Goal: Task Accomplishment & Management: Use online tool/utility

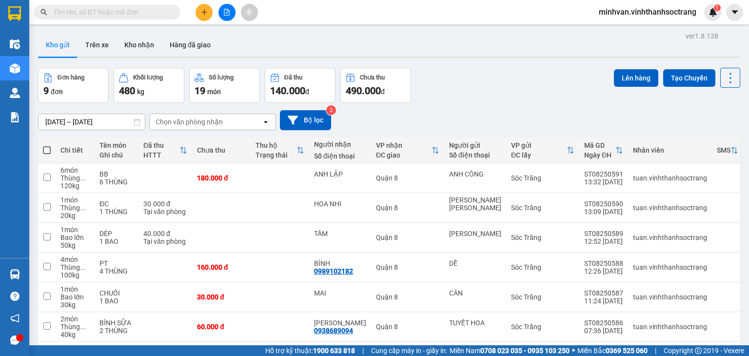
click at [616, 13] on span "minhvan.vinhthanhsoctrang" at bounding box center [647, 12] width 113 height 12
click at [613, 30] on span "Đăng xuất" at bounding box center [651, 30] width 93 height 11
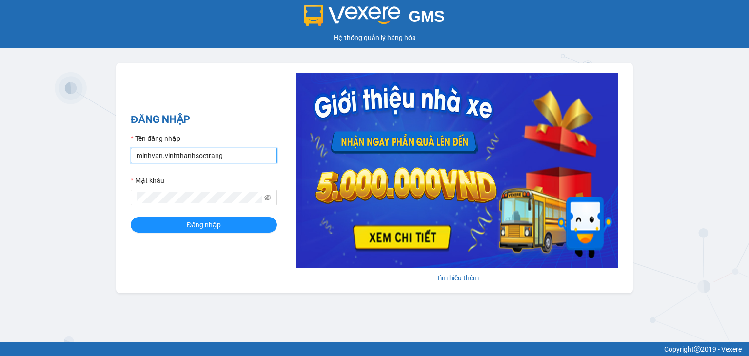
click at [264, 153] on input "minhvan.vinhthanhsoctrang" at bounding box center [204, 156] width 146 height 16
type input "minh.vinhthanhsoctrang"
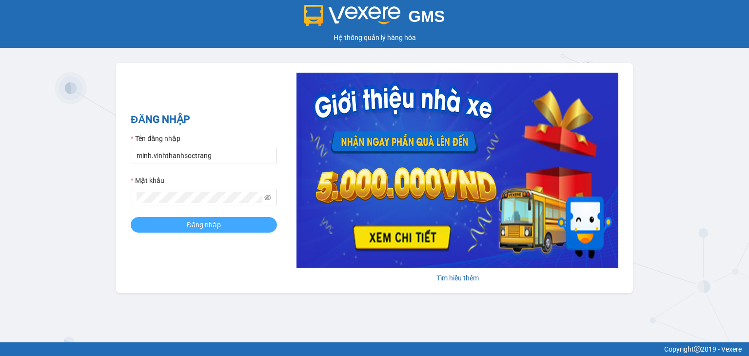
click at [194, 227] on span "Đăng nhập" at bounding box center [204, 224] width 34 height 11
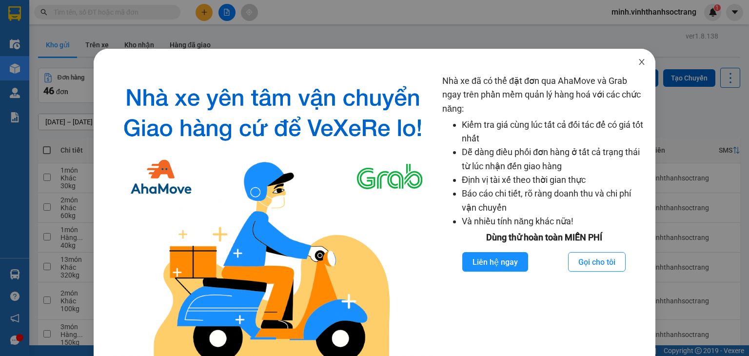
click at [637, 64] on icon "close" at bounding box center [641, 62] width 8 height 8
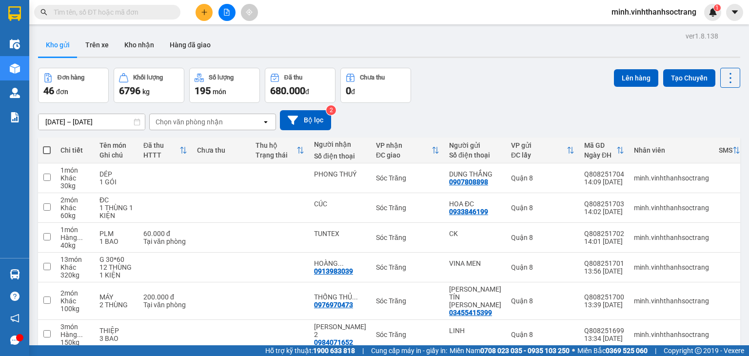
click at [626, 14] on span "minh.vinhthanhsoctrang" at bounding box center [653, 12] width 100 height 12
click at [620, 32] on span "Đăng xuất" at bounding box center [657, 30] width 80 height 11
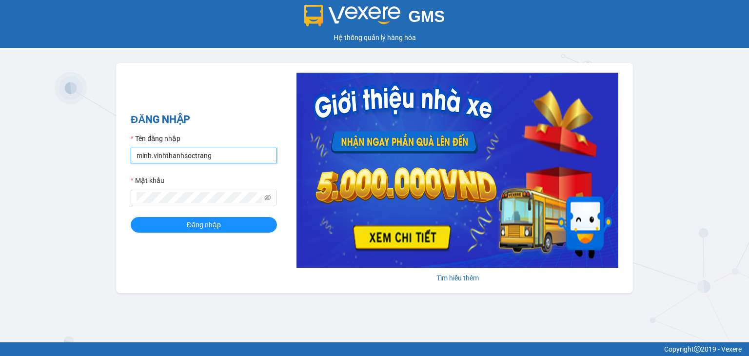
click at [247, 157] on input "minh.vinhthanhsoctrang" at bounding box center [204, 156] width 146 height 16
type input "minhvan.vinhthanhsoctrang"
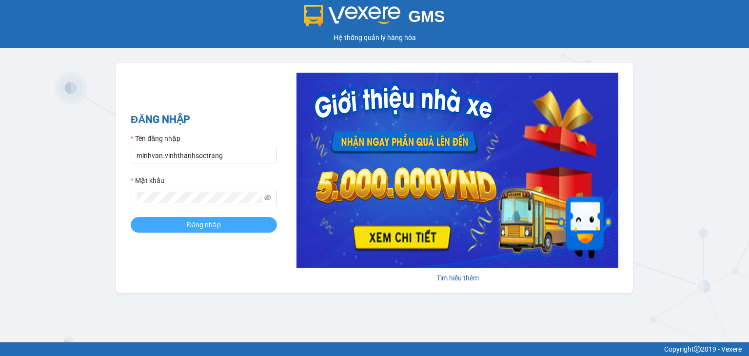
click at [193, 219] on span "Đăng nhập" at bounding box center [204, 224] width 34 height 11
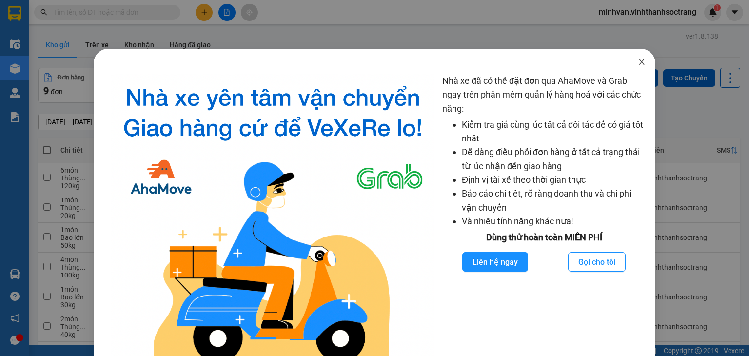
click at [637, 61] on icon "close" at bounding box center [641, 62] width 8 height 8
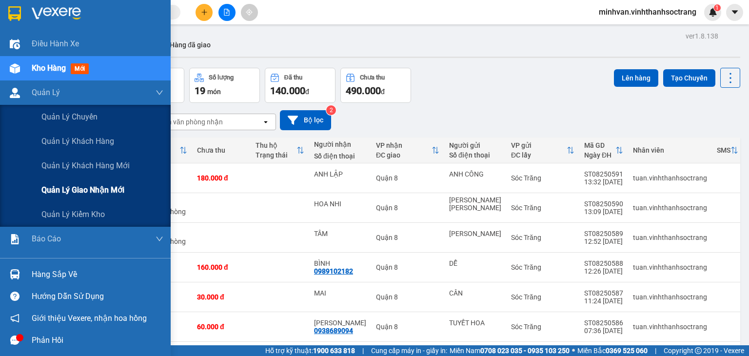
click at [67, 190] on span "Quản lý giao nhận mới" at bounding box center [82, 190] width 83 height 12
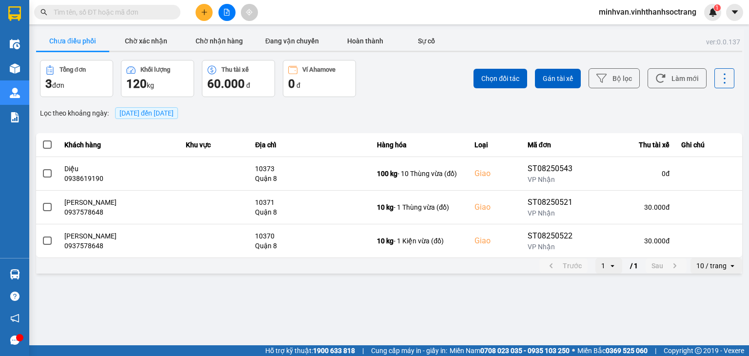
click at [138, 112] on span "15/08/2025 đến 15/08/2025" at bounding box center [146, 113] width 54 height 8
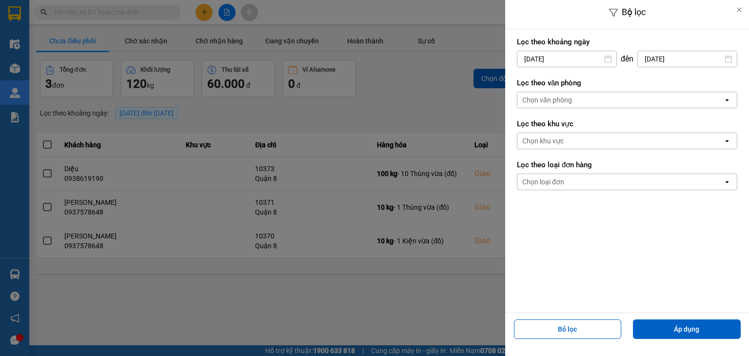
click at [586, 54] on input "15/08/2025" at bounding box center [566, 59] width 99 height 16
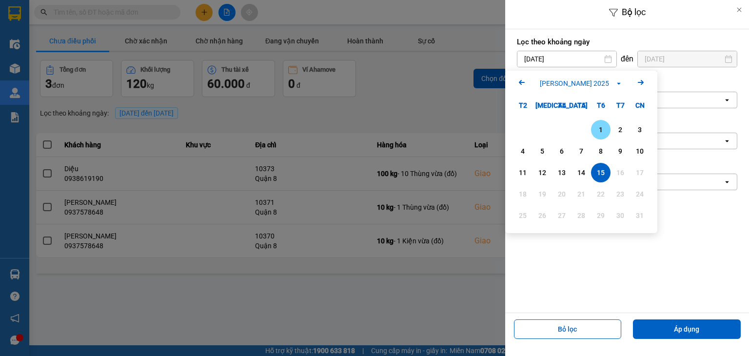
click at [599, 126] on div "1" at bounding box center [601, 130] width 14 height 12
type input "01/08/2025"
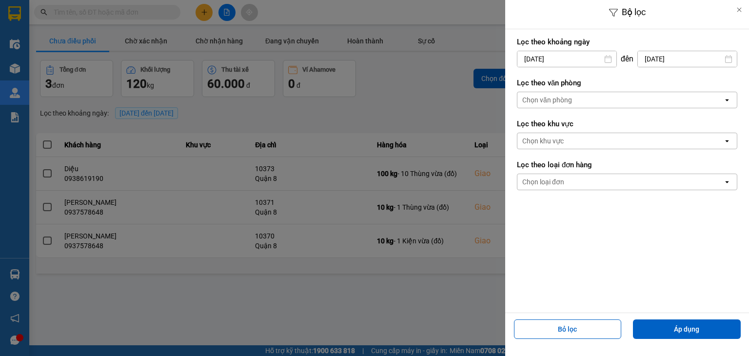
click at [549, 94] on div "Chọn văn phòng" at bounding box center [620, 100] width 206 height 16
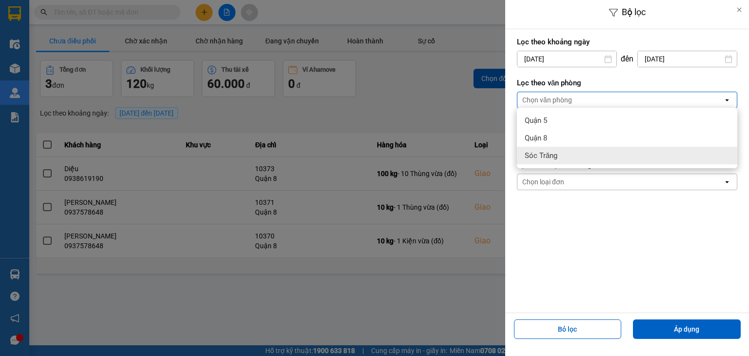
click at [536, 157] on span "Sóc Trăng" at bounding box center [540, 156] width 33 height 10
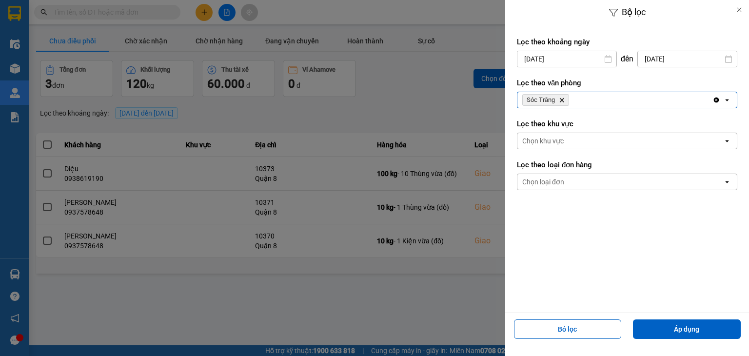
click at [557, 184] on div "Chọn loại đơn" at bounding box center [543, 182] width 42 height 10
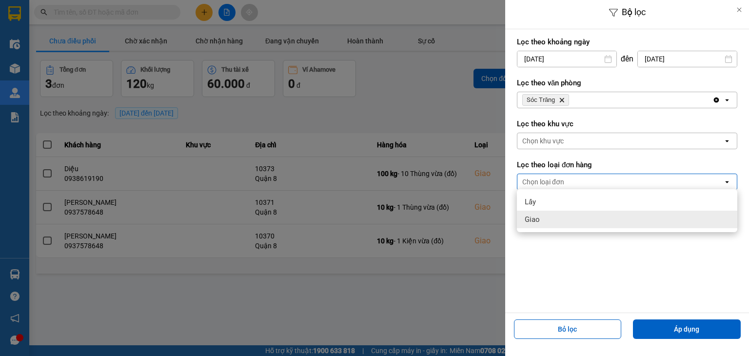
click at [543, 223] on div "Giao" at bounding box center [627, 220] width 220 height 18
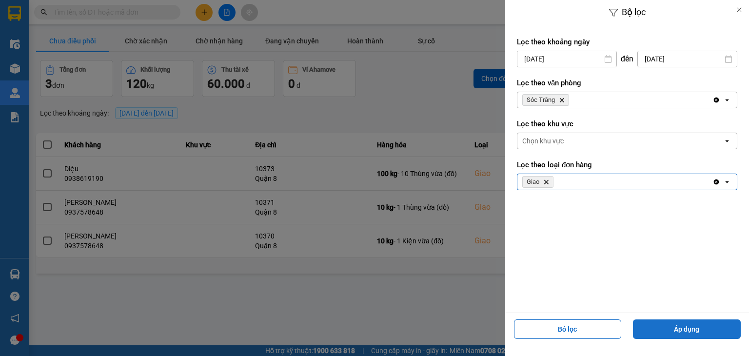
click at [656, 327] on button "Áp dụng" at bounding box center [687, 328] width 108 height 19
